Goal: Task Accomplishment & Management: Manage account settings

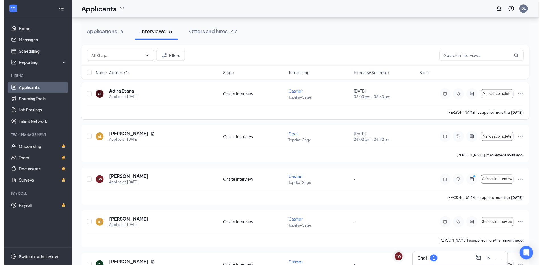
scroll to position [59, 0]
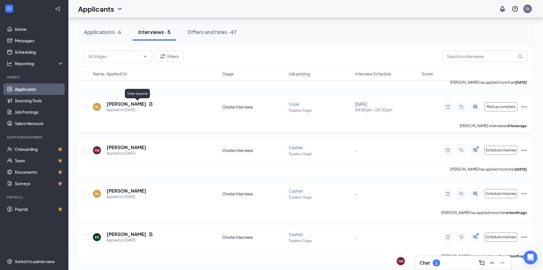
click at [149, 104] on icon "Document" at bounding box center [151, 104] width 5 height 5
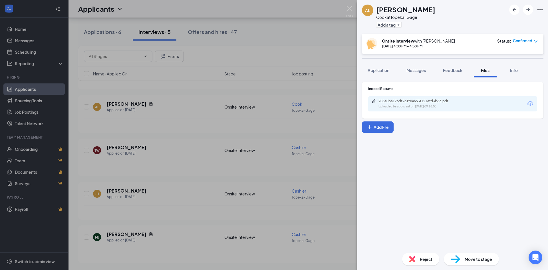
click at [426, 96] on div "Indeed Resume 205e0ba176df261fe4653f121efd3b63.pdf Uploaded by applicant on [DA…" at bounding box center [452, 98] width 169 height 25
click at [424, 98] on div "205e0ba176df261fe4653f121efd3b63.pdf Uploaded by applicant on [DATE] 09:16:03" at bounding box center [452, 103] width 169 height 15
click at [423, 101] on div "205e0ba176df261fe4653f121efd3b63.pdf" at bounding box center [418, 101] width 80 height 5
click at [292, 38] on div "AL [PERSON_NAME] at Topeka-Gage Add a tag Onsite Interview with [PERSON_NAME] […" at bounding box center [274, 135] width 548 height 270
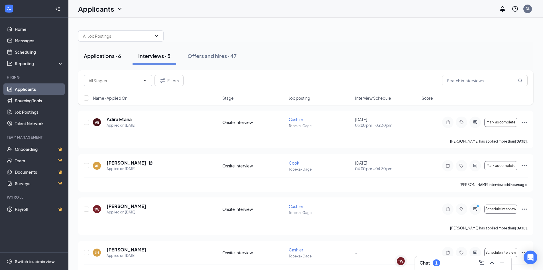
drag, startPoint x: 96, startPoint y: 51, endPoint x: 93, endPoint y: 52, distance: 3.1
click at [96, 51] on button "Applications · 6" at bounding box center [102, 55] width 49 height 17
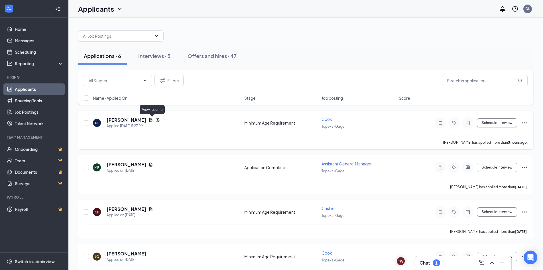
click at [152, 121] on icon "Document" at bounding box center [150, 120] width 3 height 4
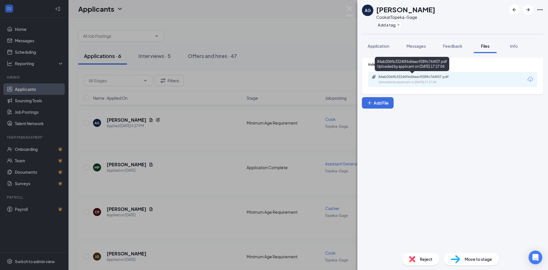
click at [439, 80] on div "84ab206fb33240f6d6eac9289c764f07.pdf Uploaded by applicant on [DATE] 17:27:04" at bounding box center [417, 79] width 92 height 10
click at [253, 55] on div "AG [PERSON_NAME] at Topeka-Gage Add a tag Application Messages Feedback Files I…" at bounding box center [274, 135] width 548 height 270
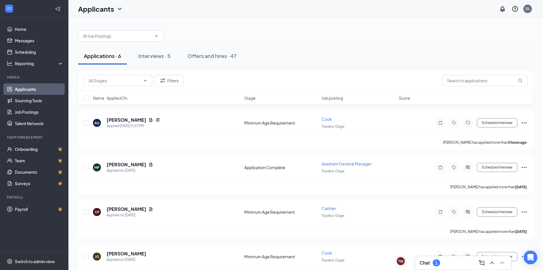
drag, startPoint x: 245, startPoint y: 54, endPoint x: 226, endPoint y: 38, distance: 24.7
click at [226, 38] on div at bounding box center [306, 33] width 456 height 17
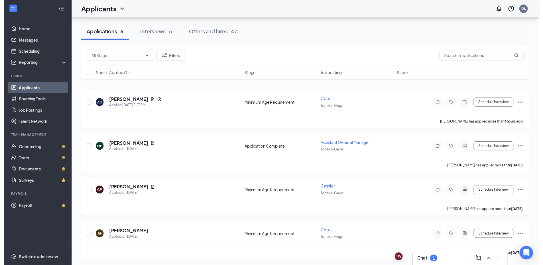
scroll to position [29, 0]
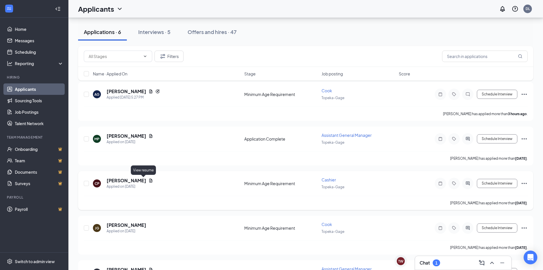
click at [149, 181] on icon "Document" at bounding box center [151, 180] width 5 height 5
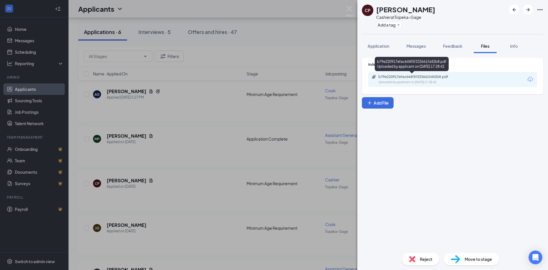
click at [445, 80] on div "Uploaded by applicant on [DATE] 17:28:42" at bounding box center [421, 82] width 86 height 5
click at [130, 159] on div "CP [PERSON_NAME] Cashier at Topeka-Gage Add a tag Application Messages Feedback…" at bounding box center [274, 135] width 548 height 270
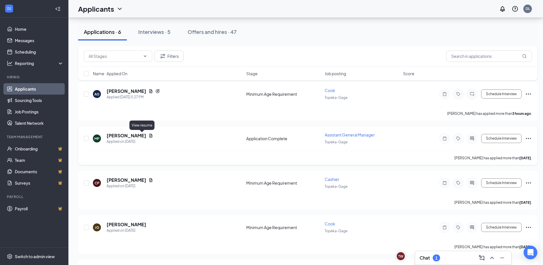
click at [149, 137] on icon "Document" at bounding box center [151, 136] width 5 height 5
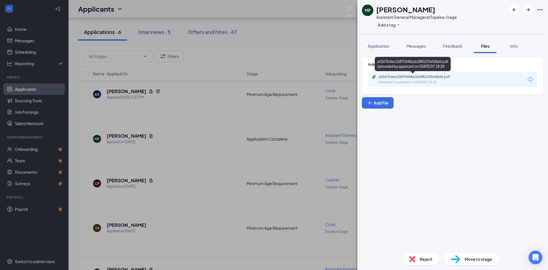
click at [434, 84] on div "Uploaded by applicant on [DATE] 07:18:28" at bounding box center [421, 82] width 86 height 5
click at [268, 29] on div "MP [PERSON_NAME] Assistant General Manager at Topeka-Gage Add a tag Application…" at bounding box center [274, 135] width 548 height 270
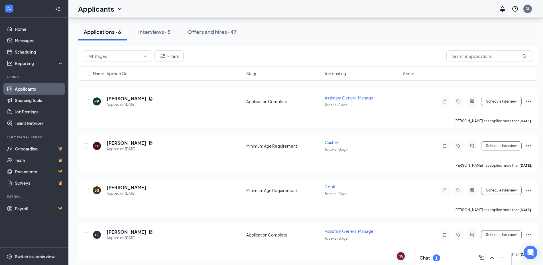
scroll to position [113, 0]
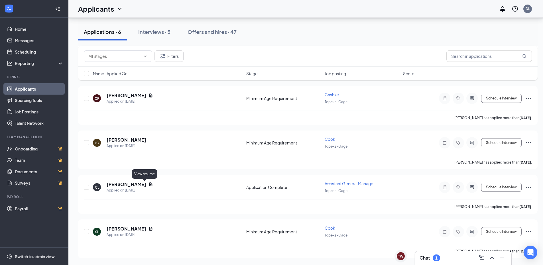
click at [149, 184] on icon "Document" at bounding box center [151, 184] width 5 height 5
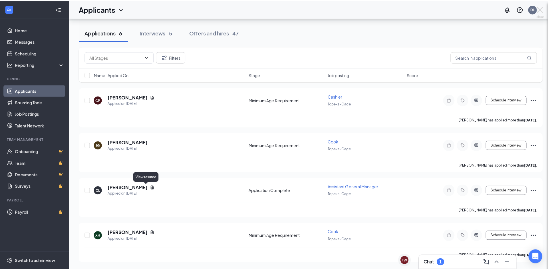
scroll to position [109, 0]
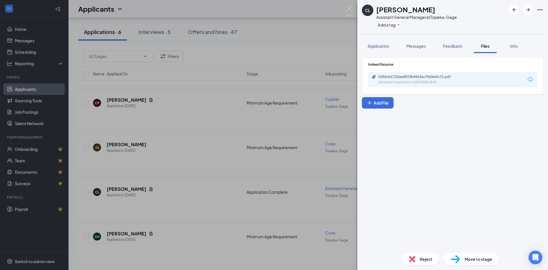
click at [350, 42] on div "CL [PERSON_NAME] Assistant General Manager at Topeka-Gage Add a tag Application…" at bounding box center [274, 135] width 548 height 270
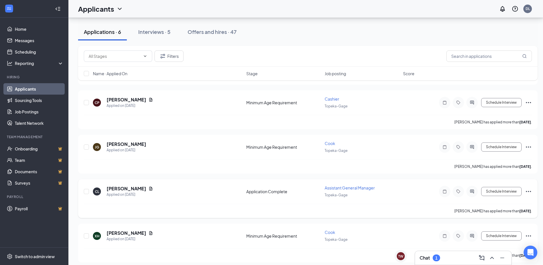
click at [148, 188] on div "CL [PERSON_NAME] Applied on [DATE]" at bounding box center [168, 192] width 150 height 12
click at [149, 187] on icon "Document" at bounding box center [151, 189] width 5 height 5
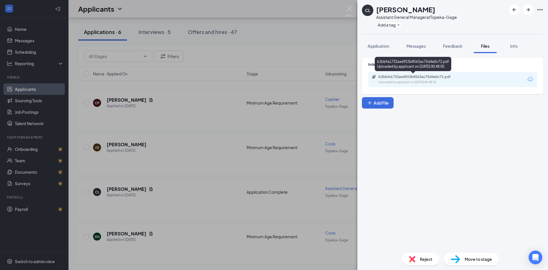
click at [418, 72] on div "b2bbfe1732aed923b8563ac75d4e0c72.pdf Uploaded by applicant on [DATE] 00:48:05" at bounding box center [413, 65] width 76 height 17
click at [417, 80] on div "b2bbfe1732aed923b8563ac75d4e0c72.pdf Uploaded by applicant on [DATE] 00:48:05" at bounding box center [417, 79] width 92 height 10
click at [225, 139] on div "CL [PERSON_NAME] Assistant General Manager at Topeka-Gage Add a tag Application…" at bounding box center [274, 135] width 548 height 270
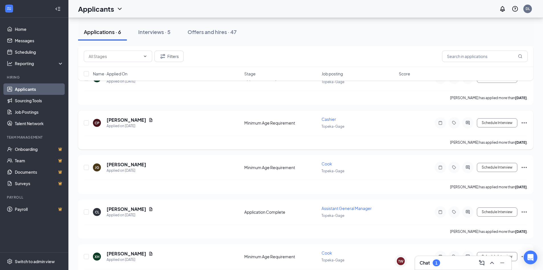
scroll to position [109, 0]
